Goal: Check status: Check status

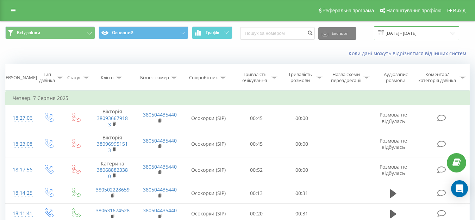
click at [425, 33] on input "[DATE] - [DATE]" at bounding box center [416, 33] width 85 height 14
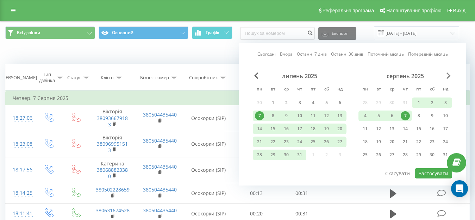
click at [449, 76] on span "Next Month" at bounding box center [448, 76] width 4 height 6
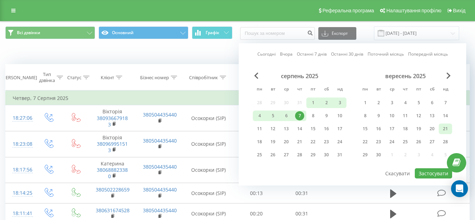
click at [443, 129] on div "21" at bounding box center [445, 128] width 9 height 9
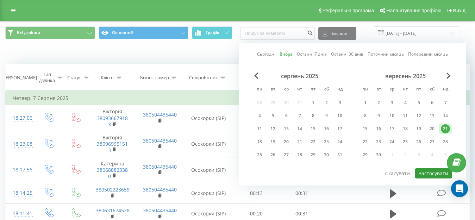
click at [436, 175] on button "Застосувати" at bounding box center [433, 173] width 37 height 10
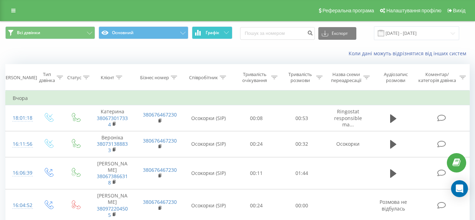
click at [210, 37] on button "Графік" at bounding box center [212, 32] width 40 height 13
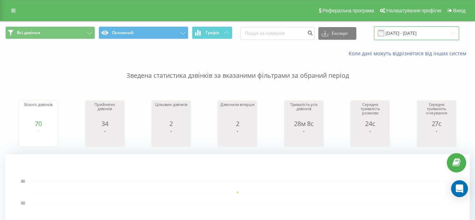
click at [414, 32] on input "[DATE] - [DATE]" at bounding box center [416, 33] width 85 height 14
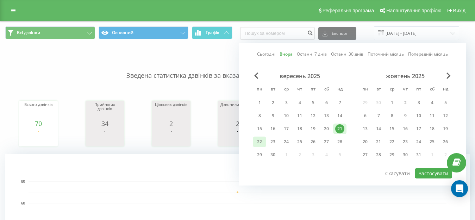
click at [257, 141] on div "22" at bounding box center [259, 141] width 9 height 9
click at [432, 175] on button "Застосувати" at bounding box center [433, 173] width 37 height 10
type input "[DATE] - [DATE]"
